Goal: Task Accomplishment & Management: Manage account settings

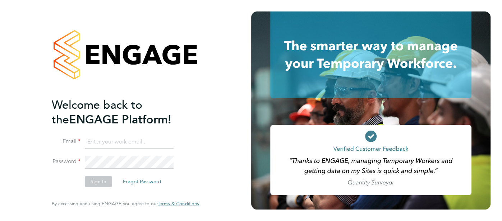
type input "[EMAIL_ADDRESS][DOMAIN_NAME]"
click at [98, 181] on button "Sign In" at bounding box center [98, 182] width 27 height 12
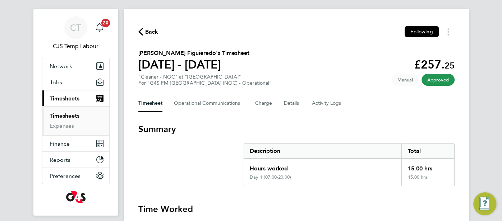
scroll to position [24, 0]
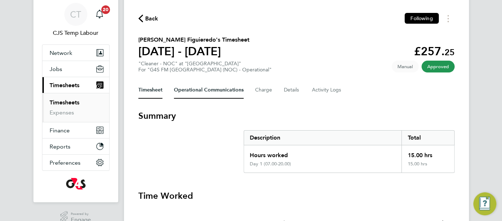
click at [198, 96] on Communications-tab "Operational Communications" at bounding box center [209, 90] width 70 height 17
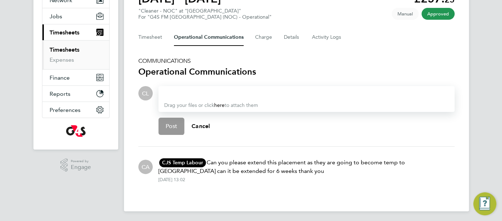
scroll to position [78, 0]
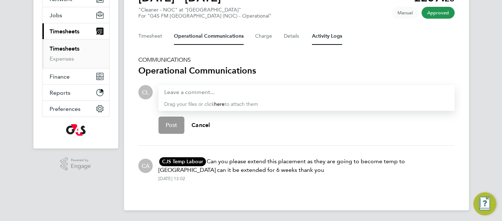
click at [336, 36] on Logs-tab "Activity Logs" at bounding box center [327, 36] width 30 height 17
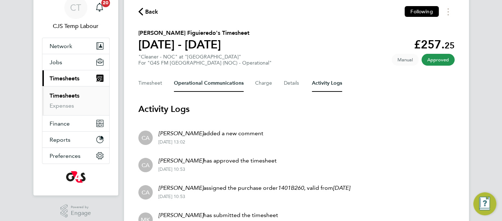
scroll to position [37, 0]
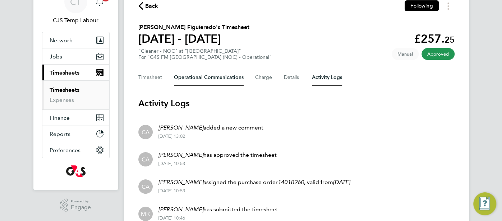
click at [218, 76] on Communications-tab "Operational Communications" at bounding box center [209, 77] width 70 height 17
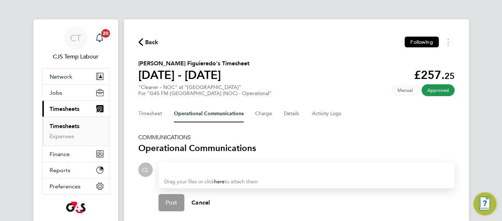
scroll to position [8, 0]
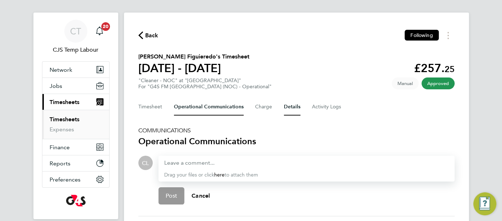
click at [294, 110] on button "Details" at bounding box center [292, 106] width 17 height 17
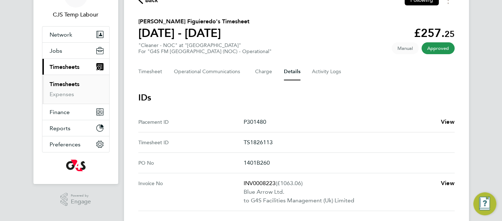
scroll to position [44, 0]
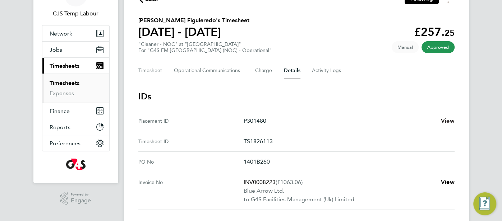
click at [445, 121] on span "View" at bounding box center [448, 121] width 14 height 7
click at [193, 70] on Communications-tab "Operational Communications" at bounding box center [209, 70] width 70 height 17
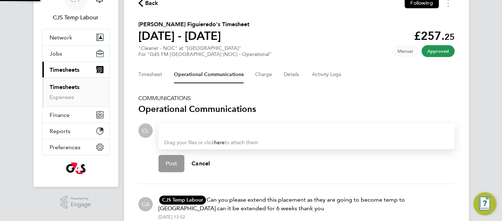
scroll to position [78, 0]
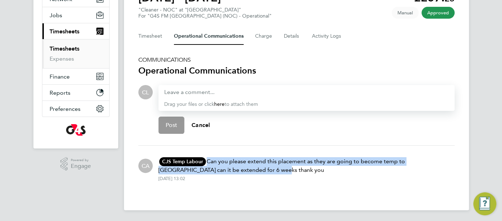
drag, startPoint x: 207, startPoint y: 159, endPoint x: 256, endPoint y: 171, distance: 49.9
click at [256, 171] on p "CJS Temp Labour CL CJS Temp Labour G4S Facilities Management (Uk) Limited cjs.t…" at bounding box center [307, 165] width 296 height 17
copy p "Can you please extend this placement as they are going to become temp to perm c…"
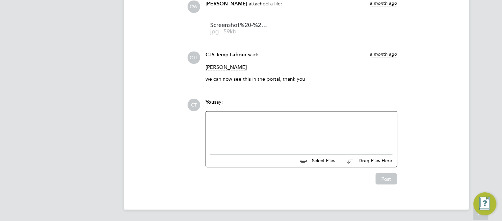
click at [243, 144] on div at bounding box center [301, 131] width 182 height 31
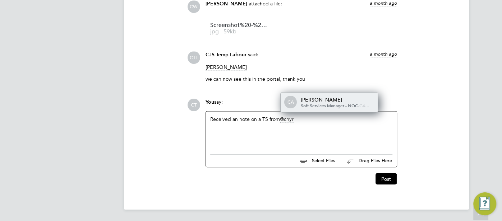
click at [331, 103] on span "Soft Services Manager - NOC" at bounding box center [329, 105] width 57 height 6
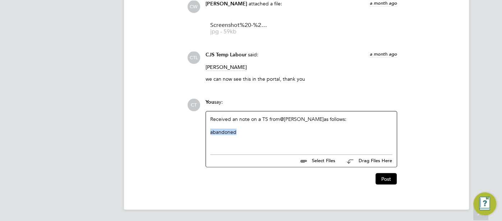
drag, startPoint x: 242, startPoint y: 133, endPoint x: 205, endPoint y: 134, distance: 36.7
click at [206, 134] on div "Received an note on a TS from @Chyrie Anderson ​ as follows: abandoned" at bounding box center [301, 131] width 191 height 40
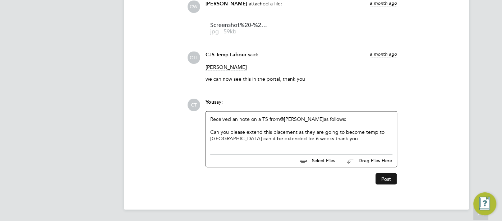
click at [381, 180] on button "Post" at bounding box center [386, 179] width 21 height 12
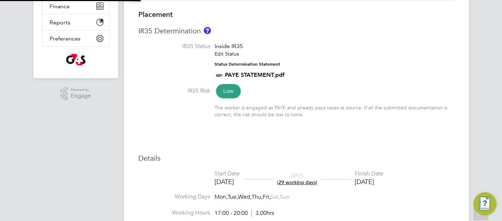
type input "Samuel Clacker"
type input "Chyrie Anderson"
type input "19 Aug 2025"
type input "26 Sep 2025"
type input "17:00"
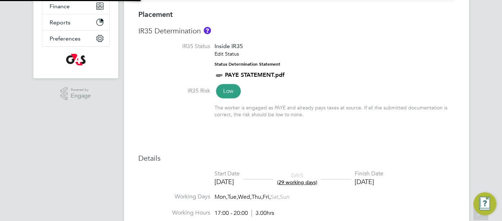
type input "20:00"
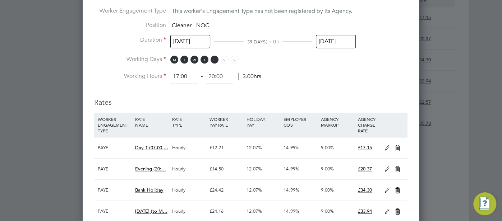
click at [333, 44] on input "26 Sep 2025" at bounding box center [336, 41] width 40 height 13
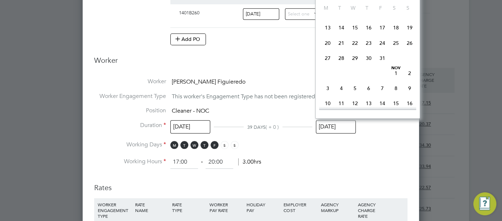
click at [381, 95] on span "7" at bounding box center [383, 89] width 14 height 14
type input "07 Nov 2025"
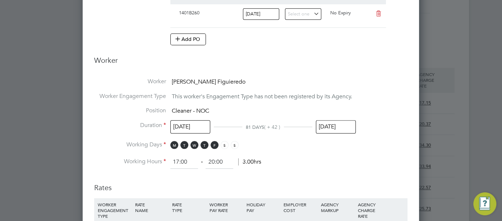
click at [377, 141] on li "Working Days M T W T F S S" at bounding box center [250, 148] width 313 height 15
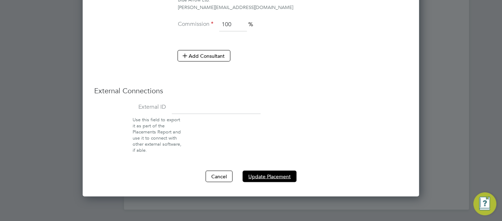
click at [280, 172] on button "Update Placement" at bounding box center [270, 177] width 54 height 12
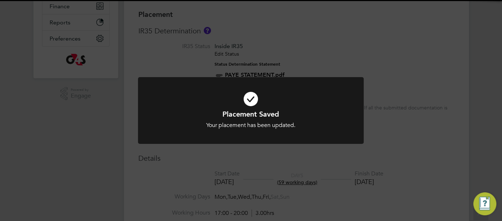
click at [249, 103] on icon at bounding box center [250, 99] width 187 height 28
